Goal: Information Seeking & Learning: Learn about a topic

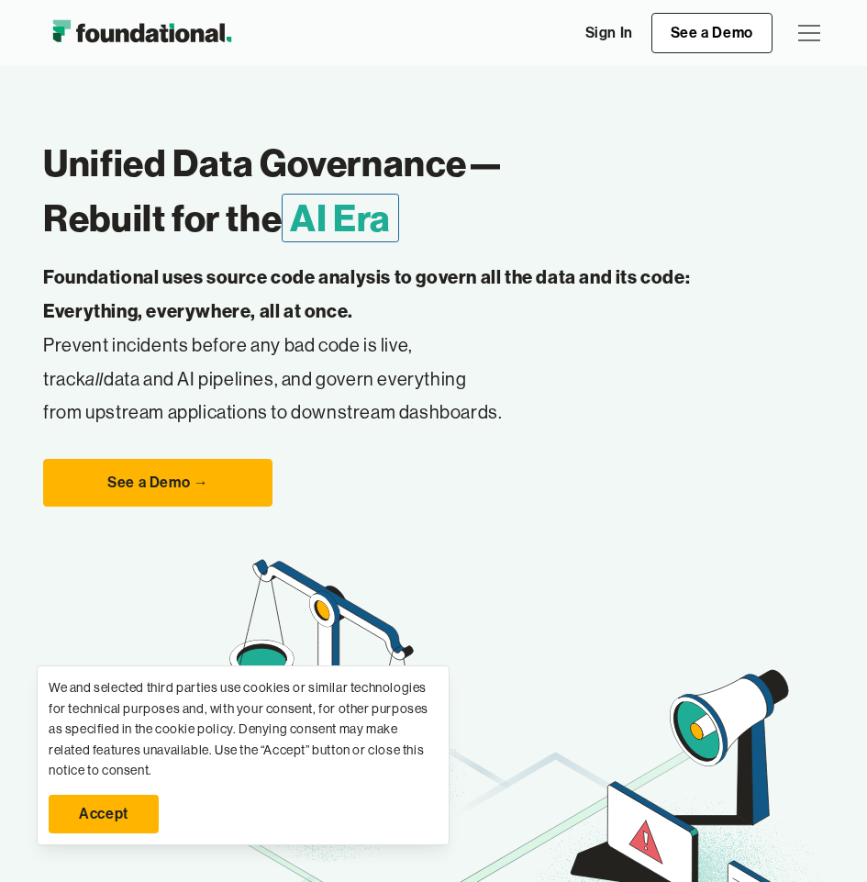
scroll to position [50, 0]
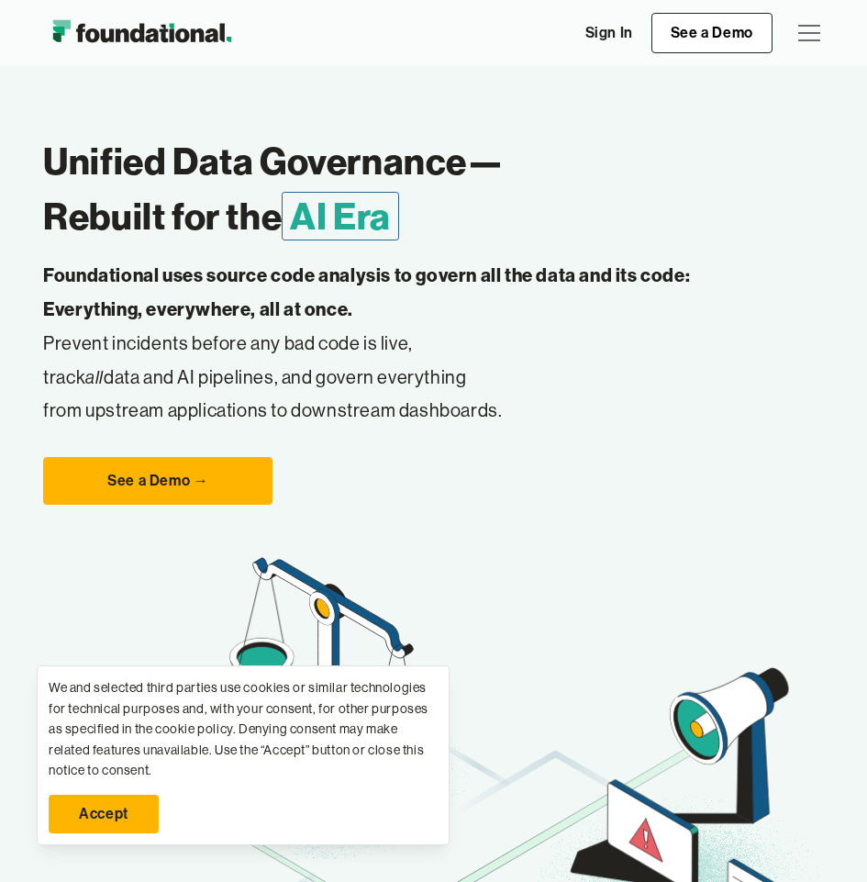
click at [108, 804] on link "Accept" at bounding box center [104, 814] width 110 height 39
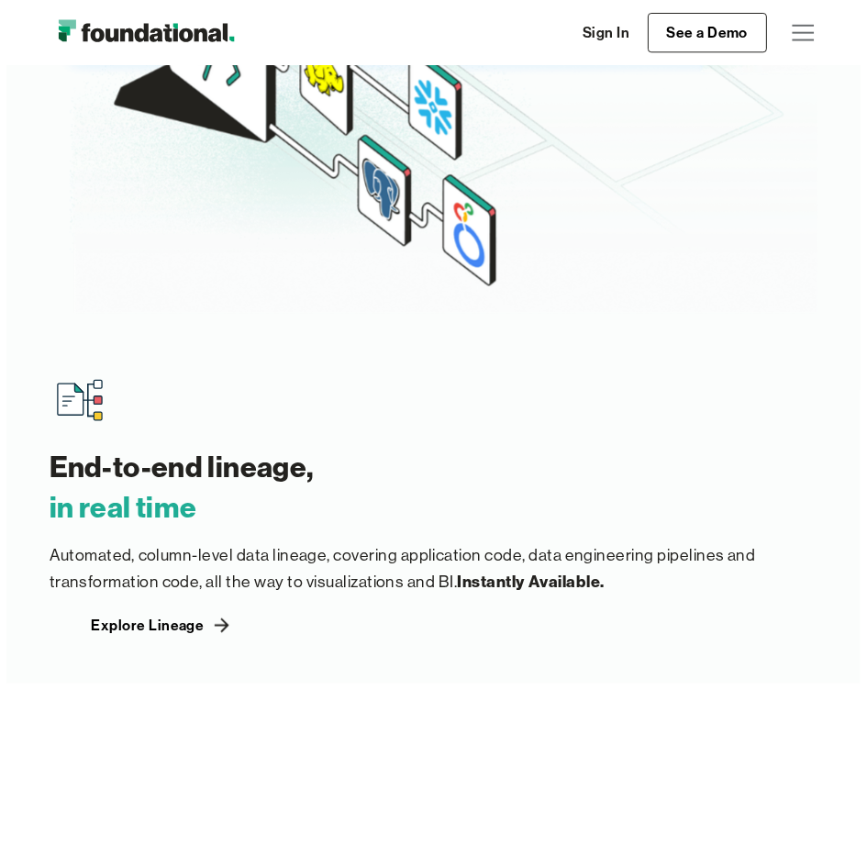
scroll to position [4069, 0]
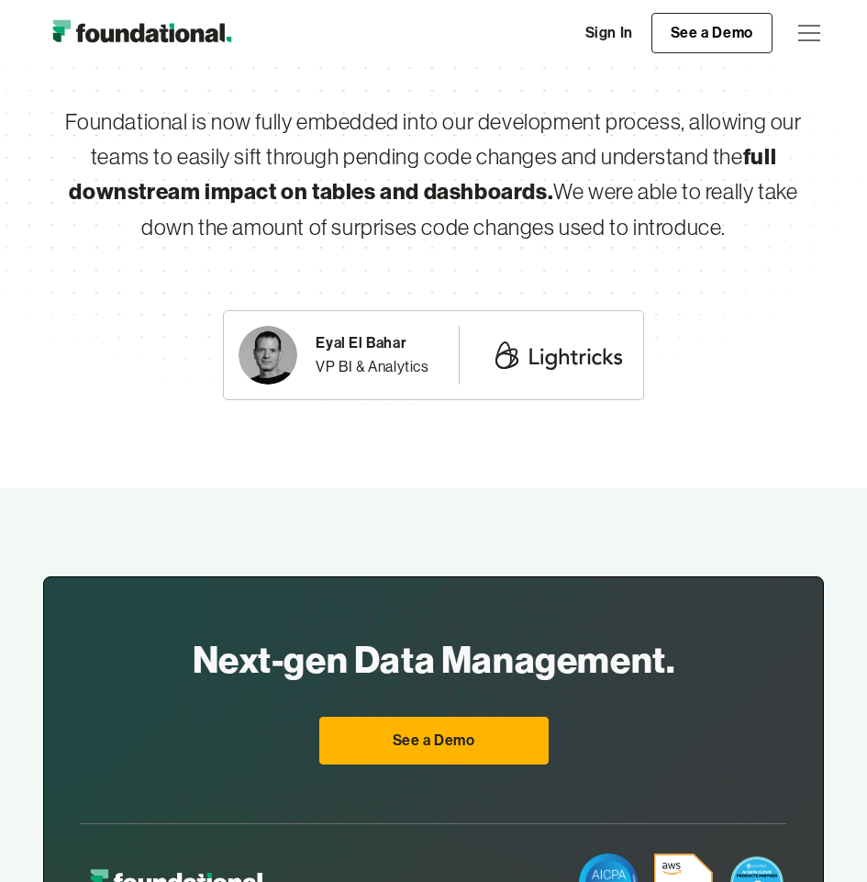
scroll to position [8124, 0]
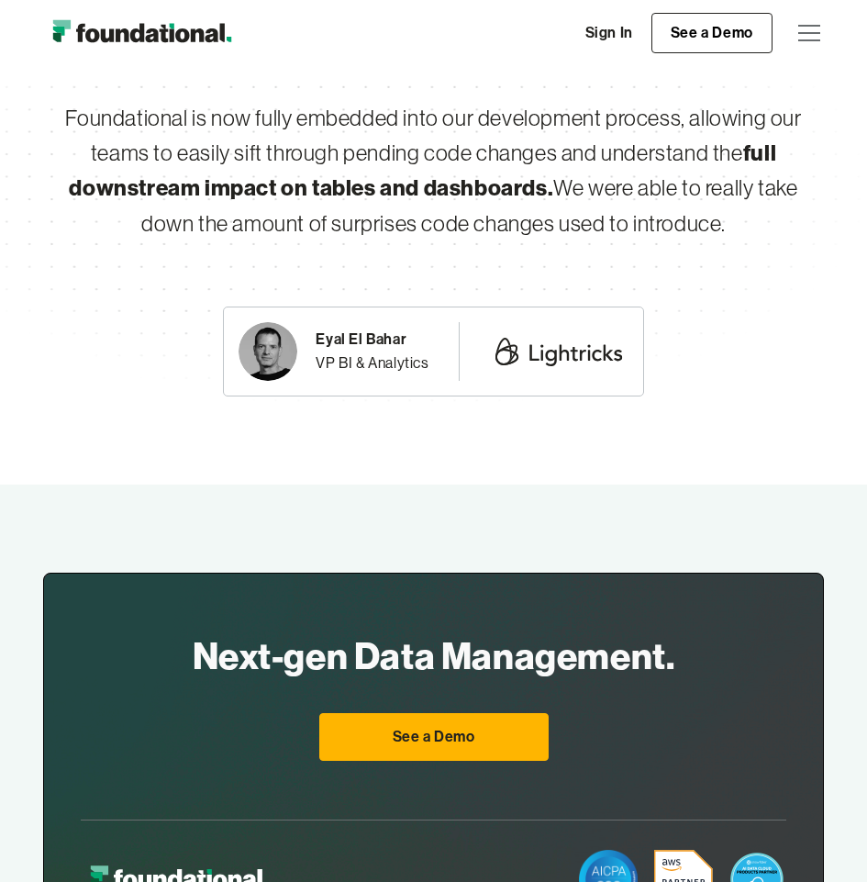
click at [826, 34] on div "menu" at bounding box center [809, 33] width 44 height 44
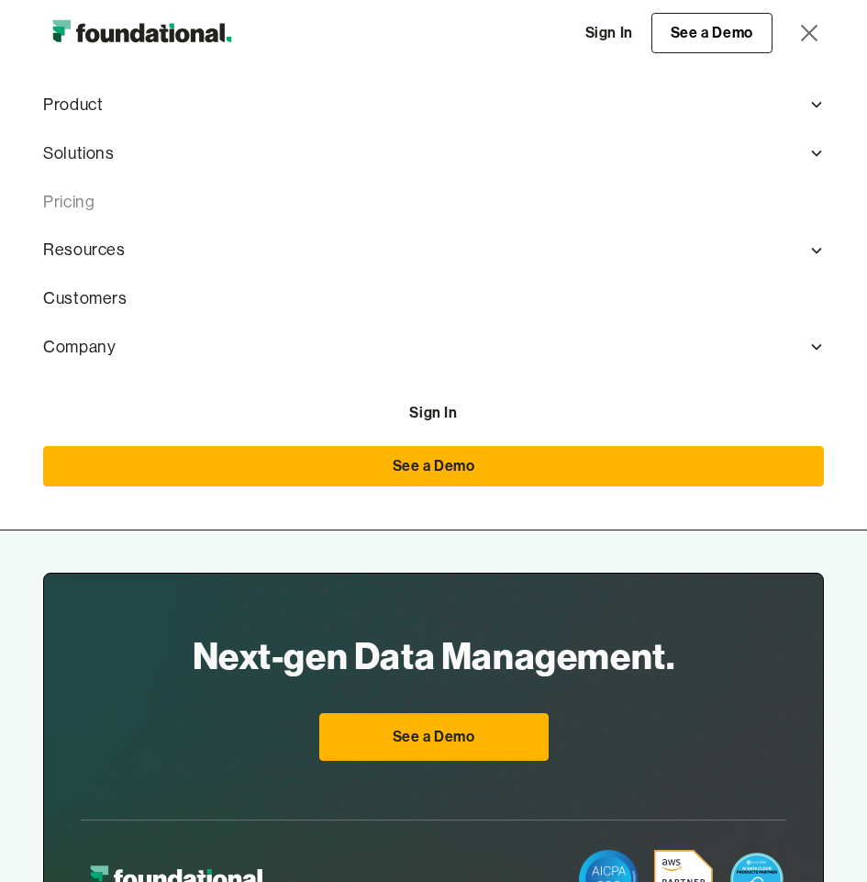
click at [67, 202] on link "Pricing" at bounding box center [433, 202] width 781 height 49
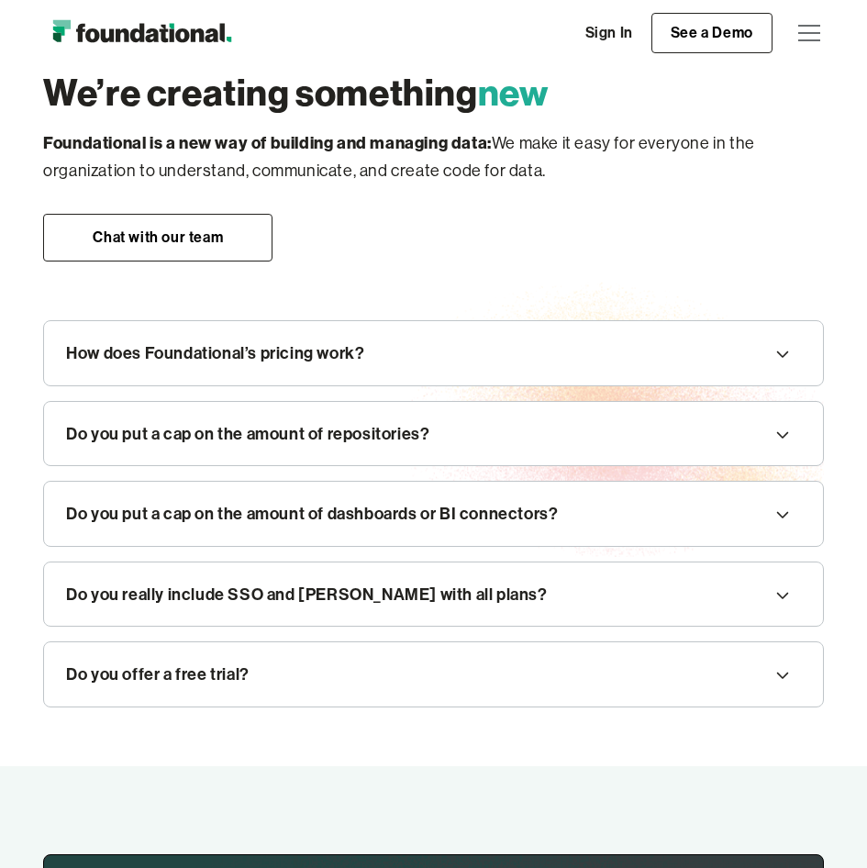
scroll to position [2372, 0]
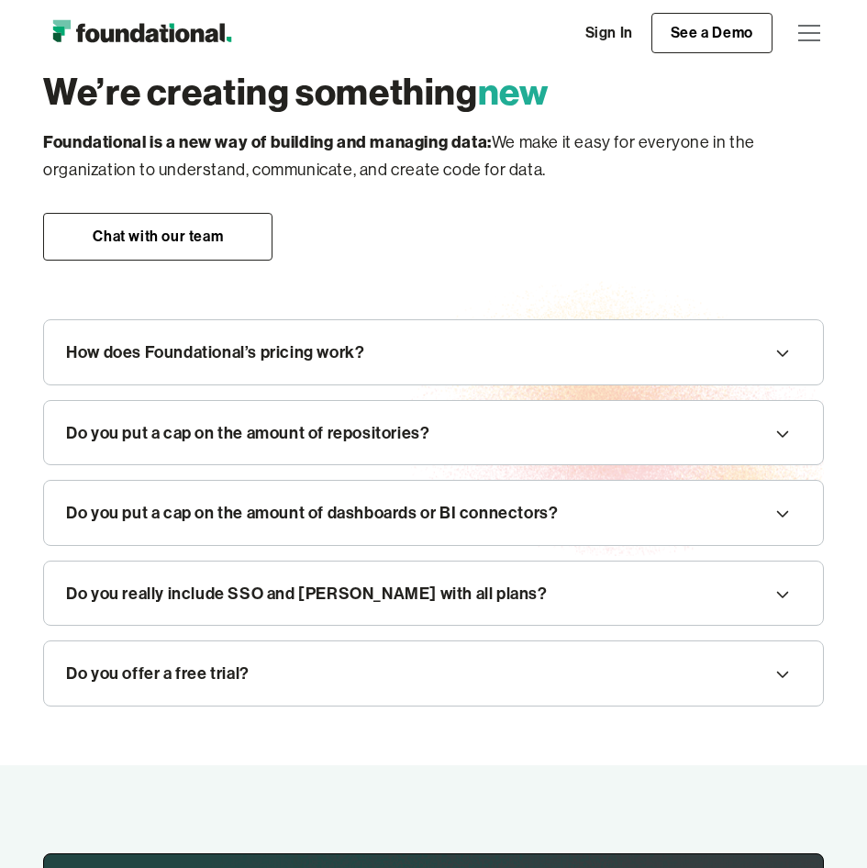
click at [12, 418] on div "We’re creating something new Foundational is a new way of building and managing…" at bounding box center [433, 379] width 867 height 772
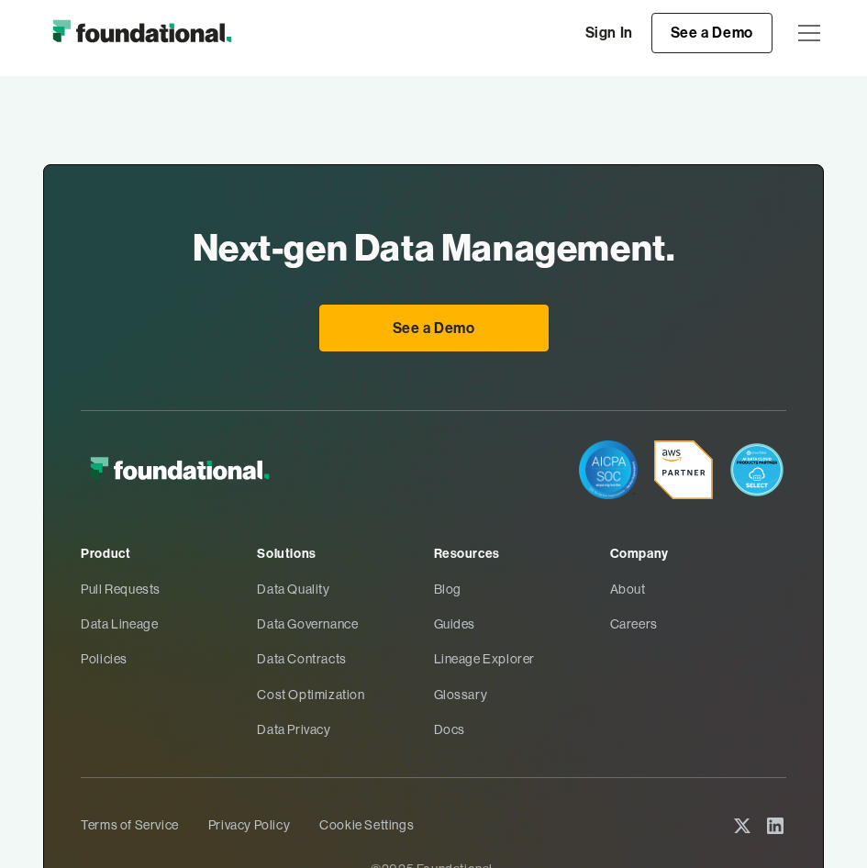
scroll to position [3111, 0]
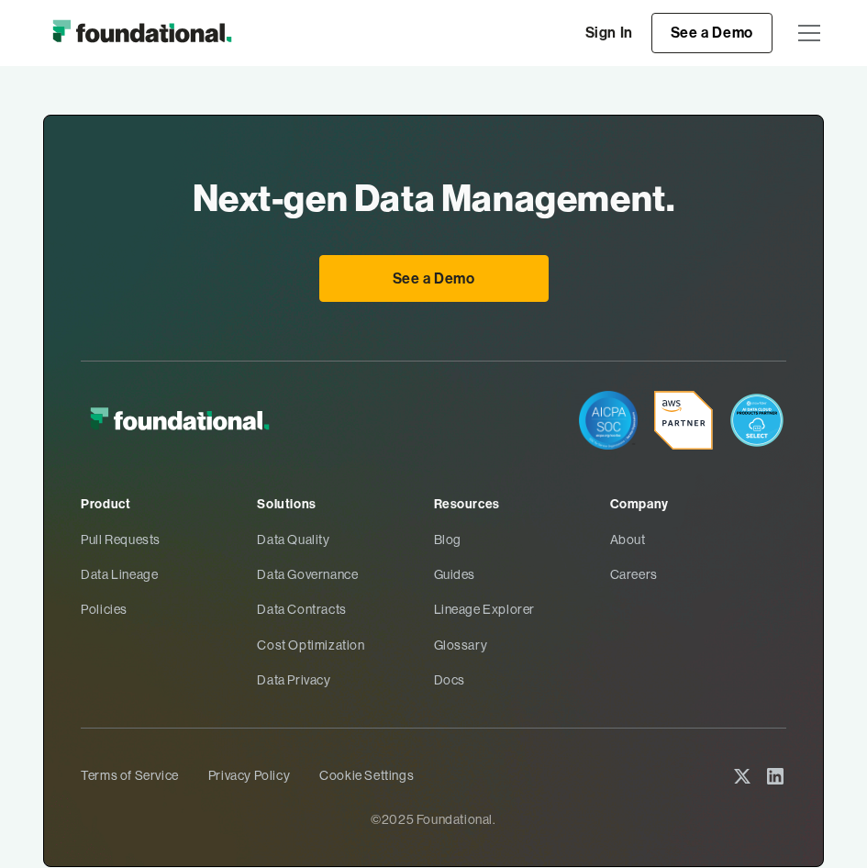
click at [807, 32] on div "menu" at bounding box center [809, 33] width 22 height 2
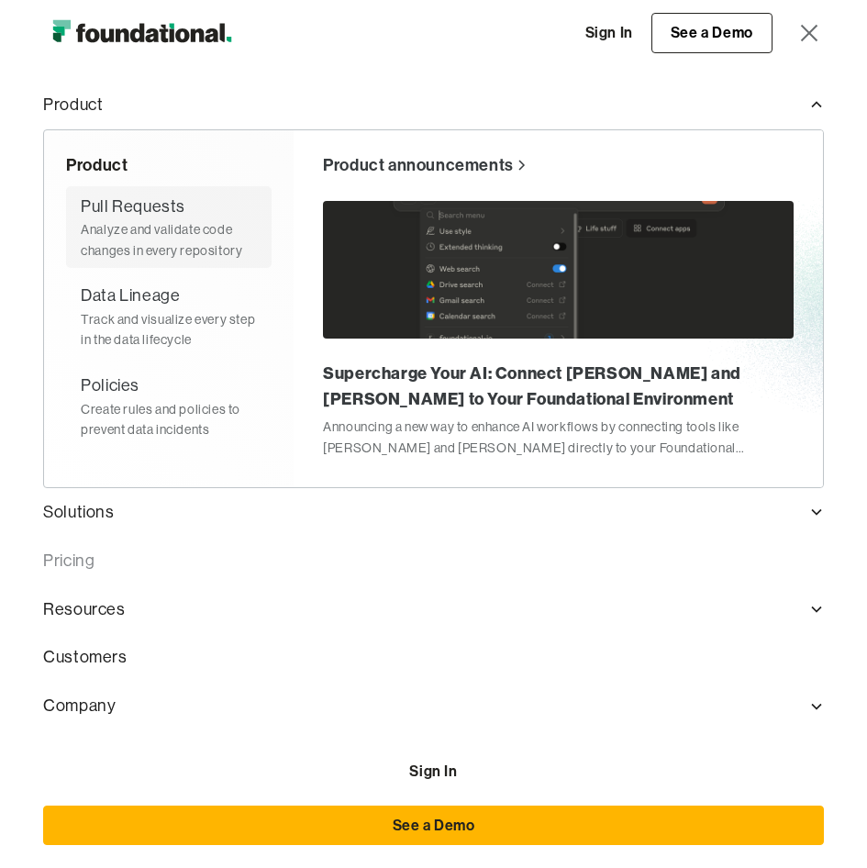
click at [176, 226] on div "Analyze and validate code changes in every repository" at bounding box center [169, 239] width 176 height 41
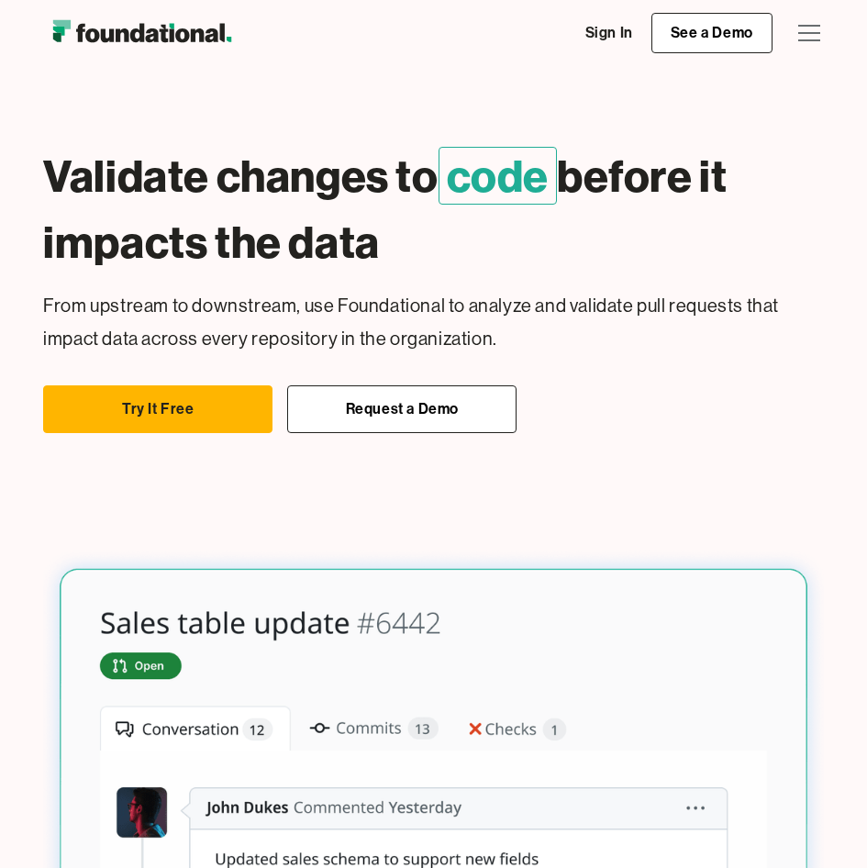
click at [808, 29] on div "menu" at bounding box center [809, 33] width 44 height 44
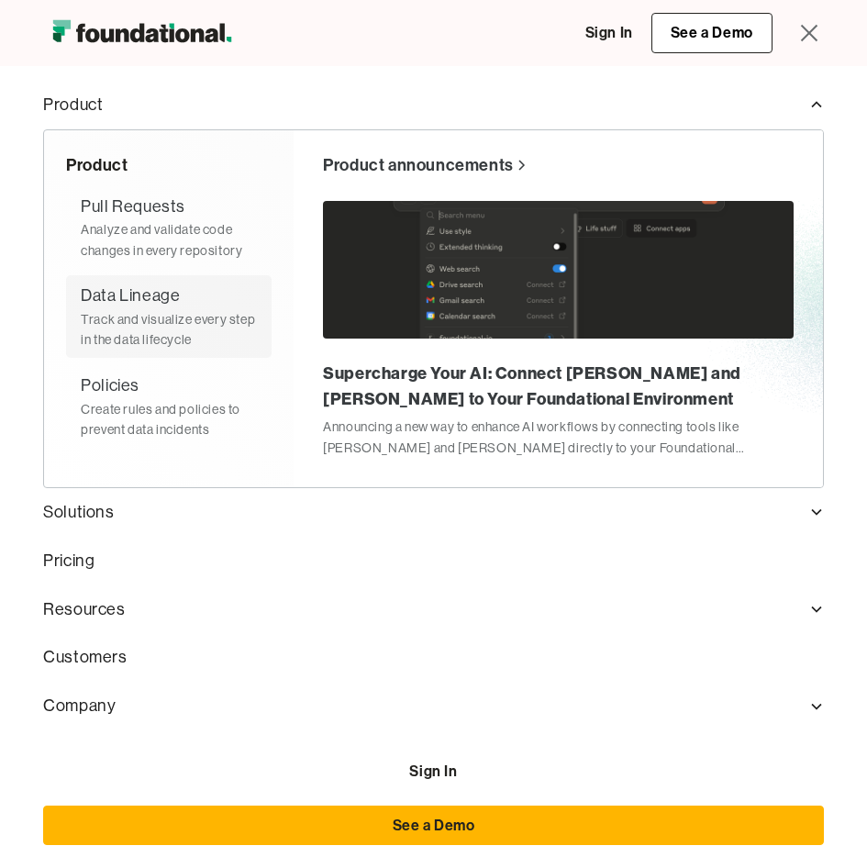
click at [140, 324] on div "Track and visualize every step in the data lifecycle" at bounding box center [169, 329] width 176 height 41
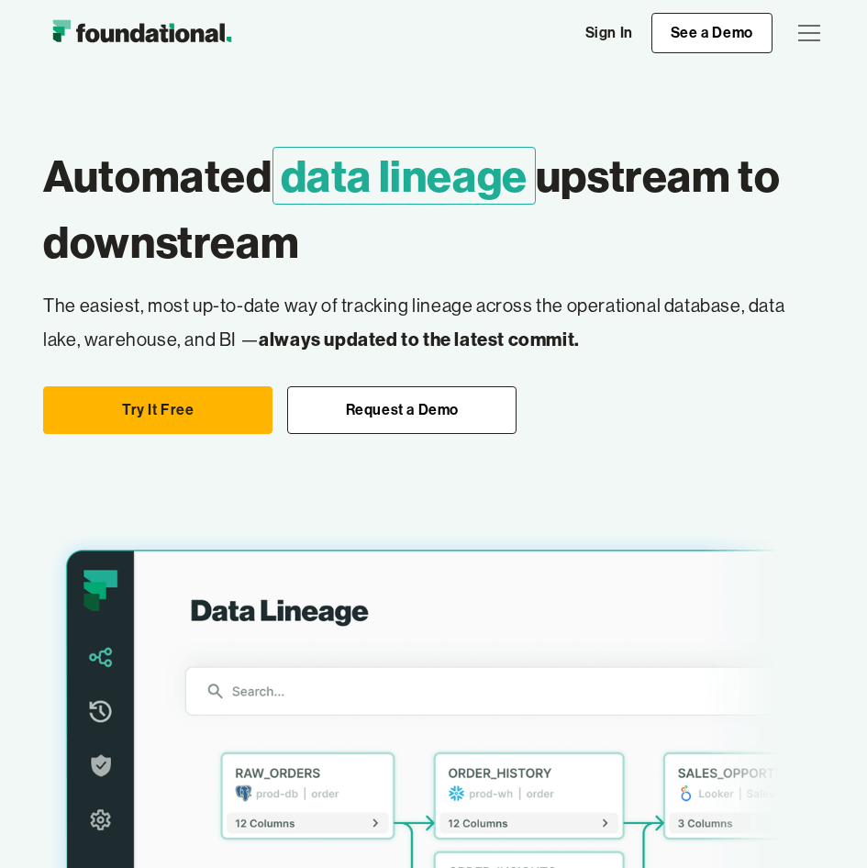
click at [806, 34] on div "menu" at bounding box center [809, 33] width 44 height 44
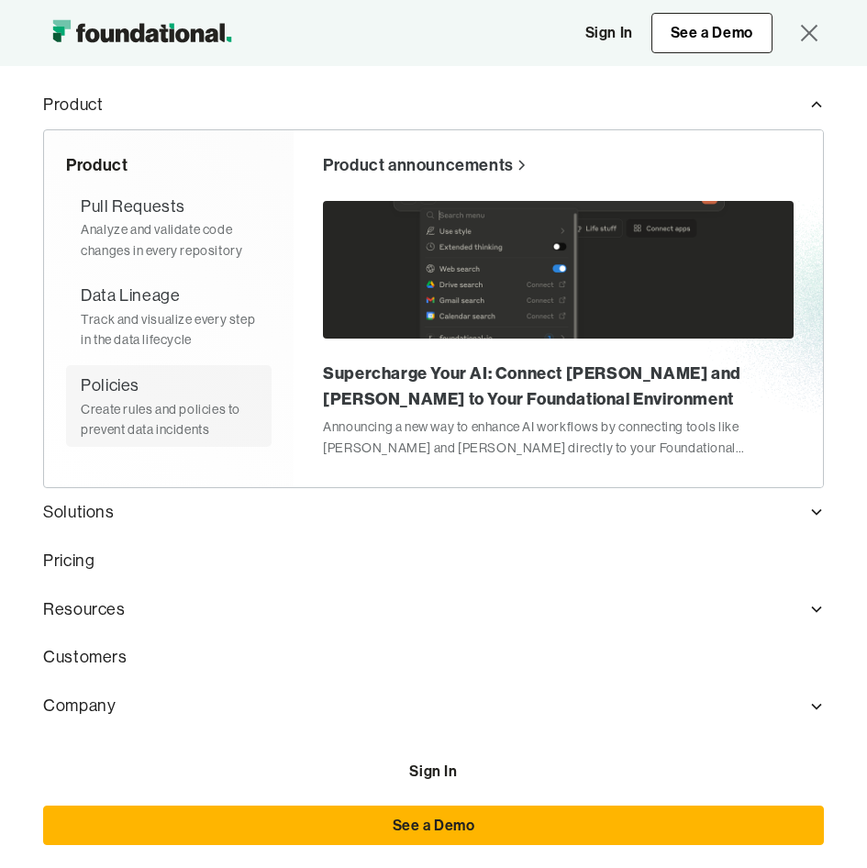
click at [123, 404] on div "Create rules and policies to prevent data incidents" at bounding box center [169, 419] width 176 height 41
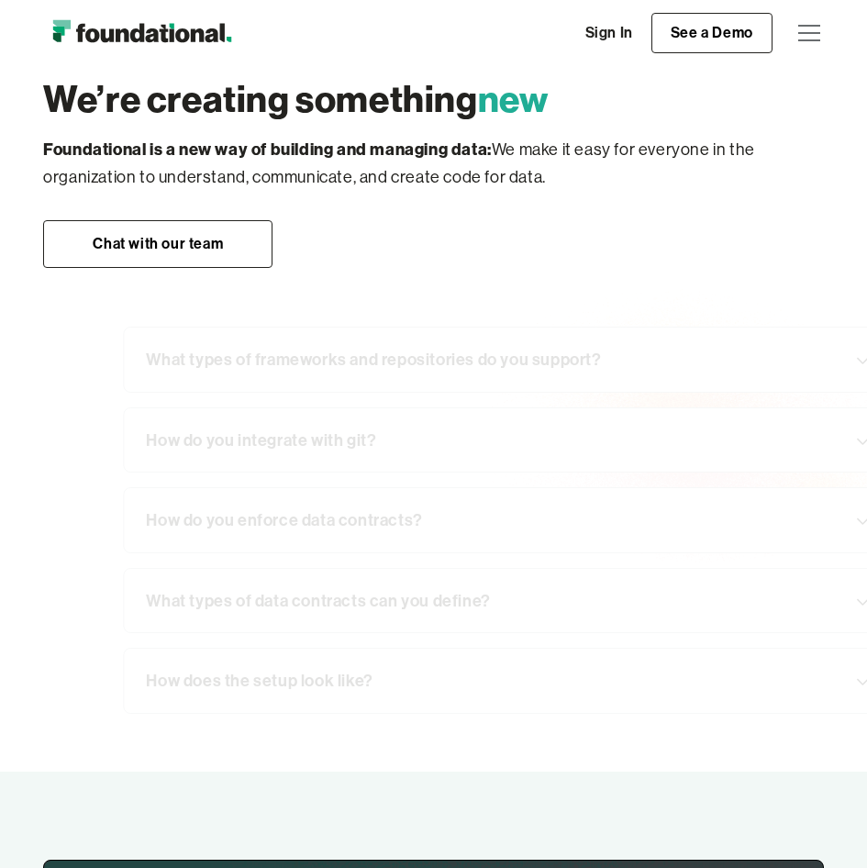
scroll to position [3726, 0]
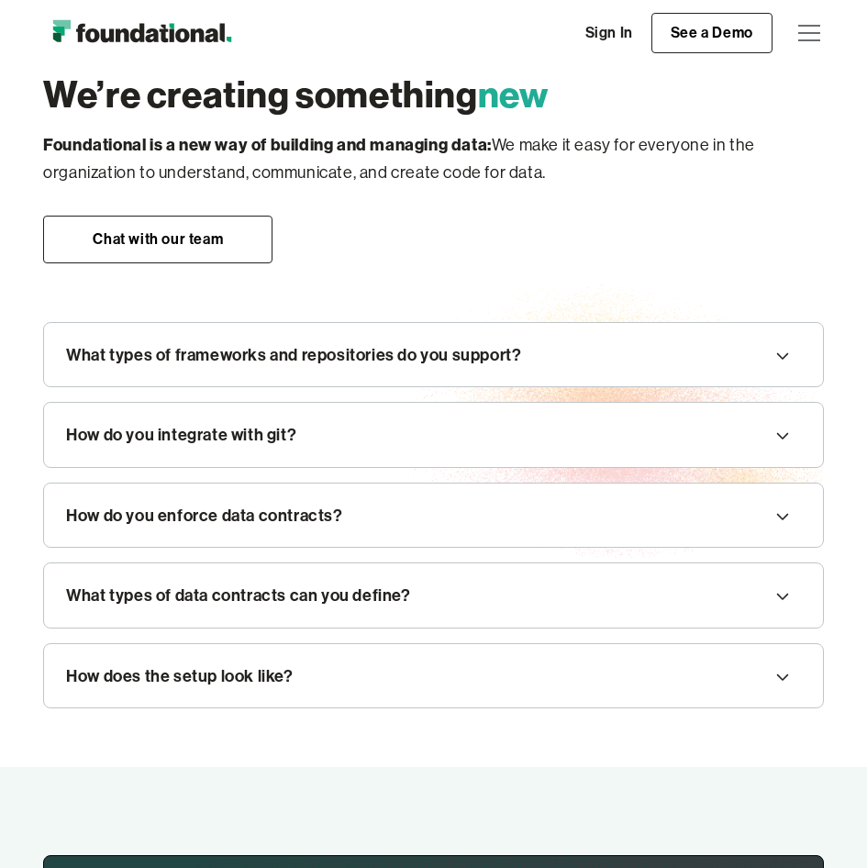
click at [138, 29] on img "home" at bounding box center [141, 33] width 197 height 37
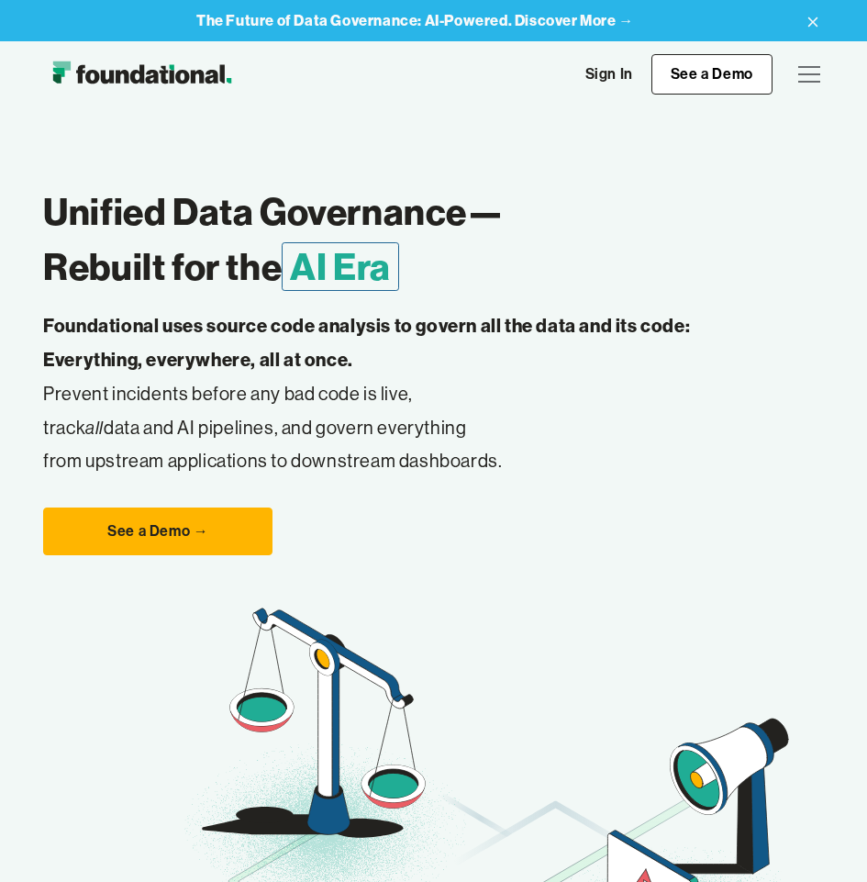
click at [575, 22] on strong "The Future of Data Governance: AI-Powered. Discover More →" at bounding box center [415, 20] width 438 height 18
